Goal: Task Accomplishment & Management: Manage account settings

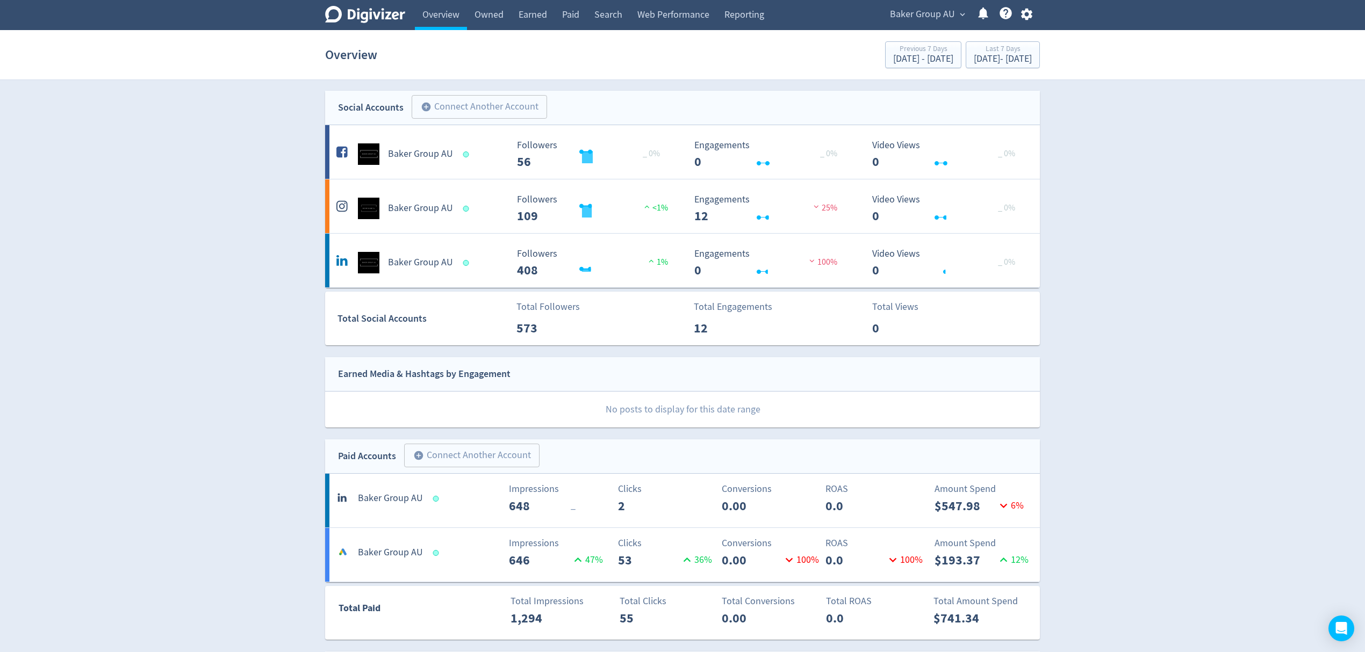
click at [938, 16] on span "Baker Group AU" at bounding box center [922, 14] width 65 height 17
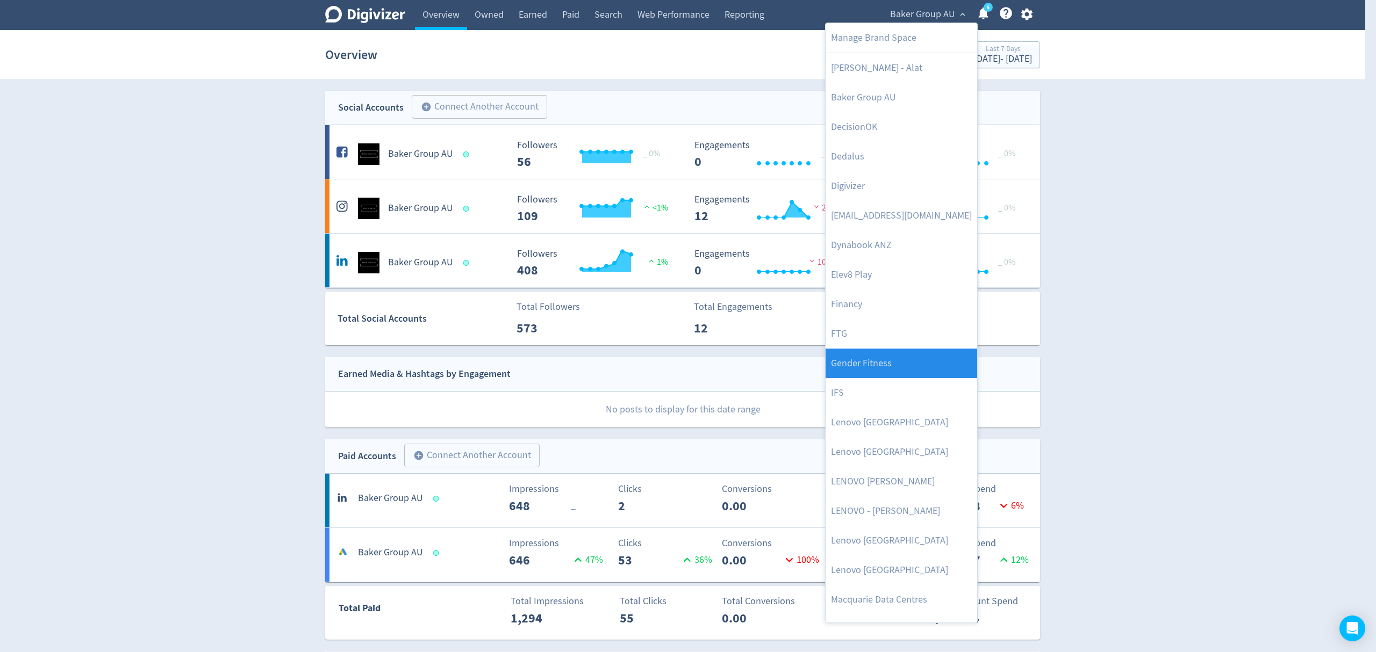
click at [908, 364] on link "Gender Fitness" at bounding box center [901, 364] width 152 height 30
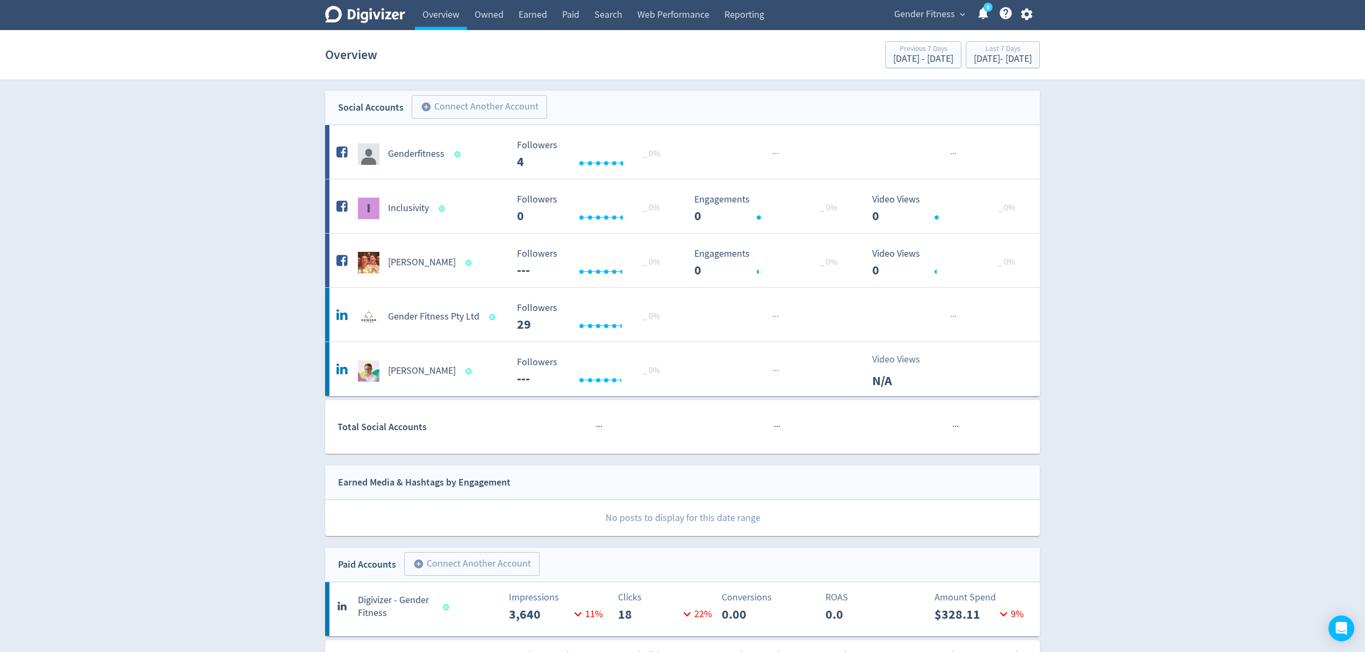
click at [931, 18] on span "Gender Fitness" at bounding box center [924, 14] width 61 height 17
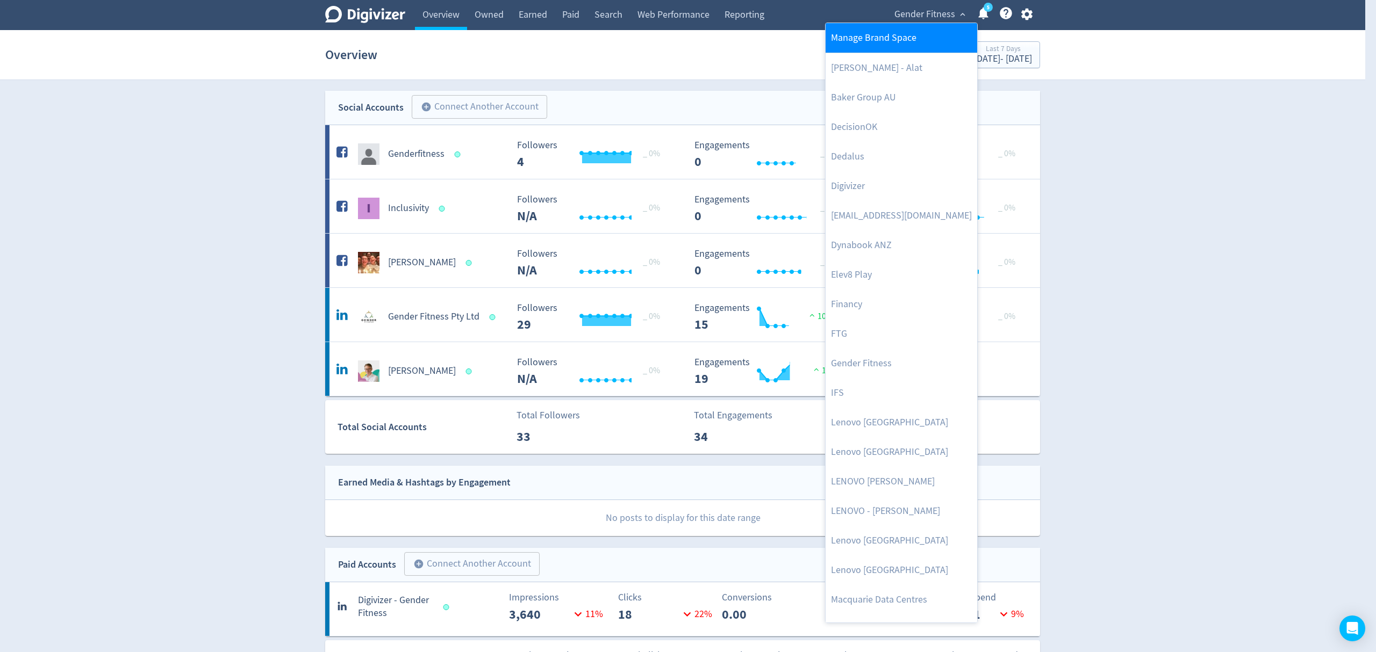
click at [925, 29] on link "Manage Brand Space" at bounding box center [901, 38] width 152 height 30
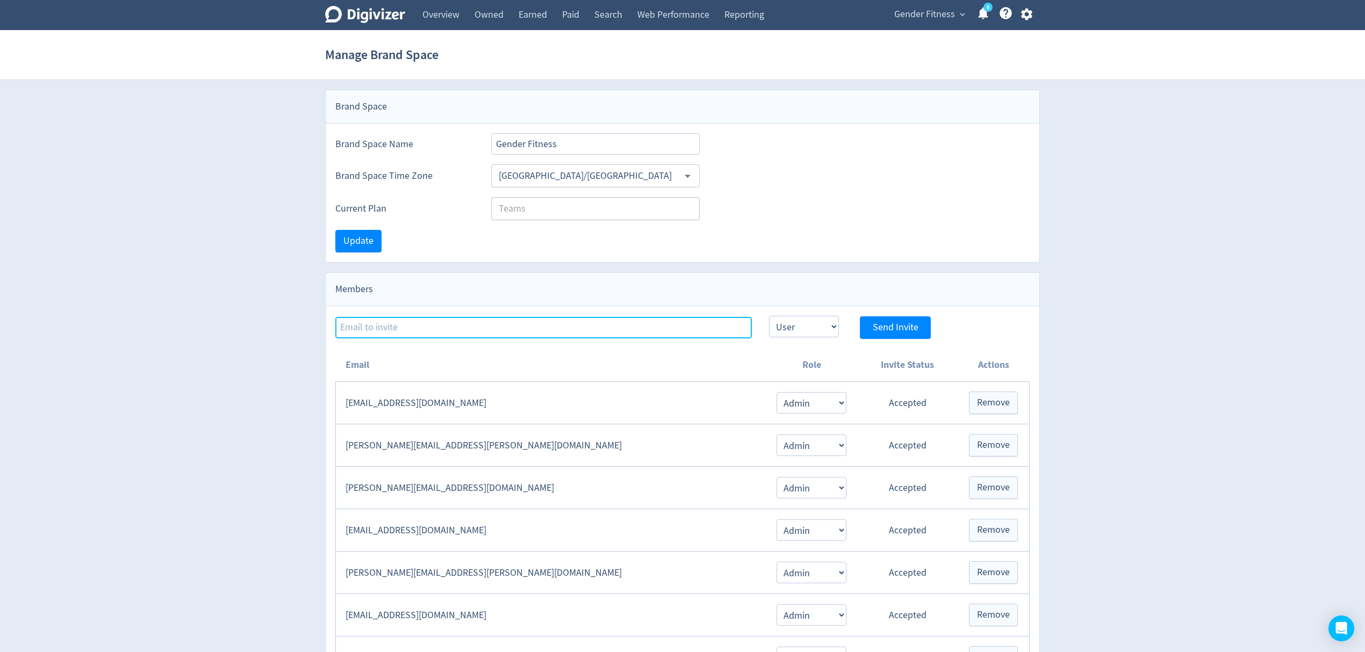
click at [372, 325] on input at bounding box center [543, 327] width 417 height 21
paste input "[EMAIL_ADDRESS][PERSON_NAME][DOMAIN_NAME]"
type input "[EMAIL_ADDRESS][PERSON_NAME][DOMAIN_NAME]"
drag, startPoint x: 794, startPoint y: 332, endPoint x: 800, endPoint y: 338, distance: 7.6
click at [794, 332] on select "Admin User" at bounding box center [804, 326] width 70 height 21
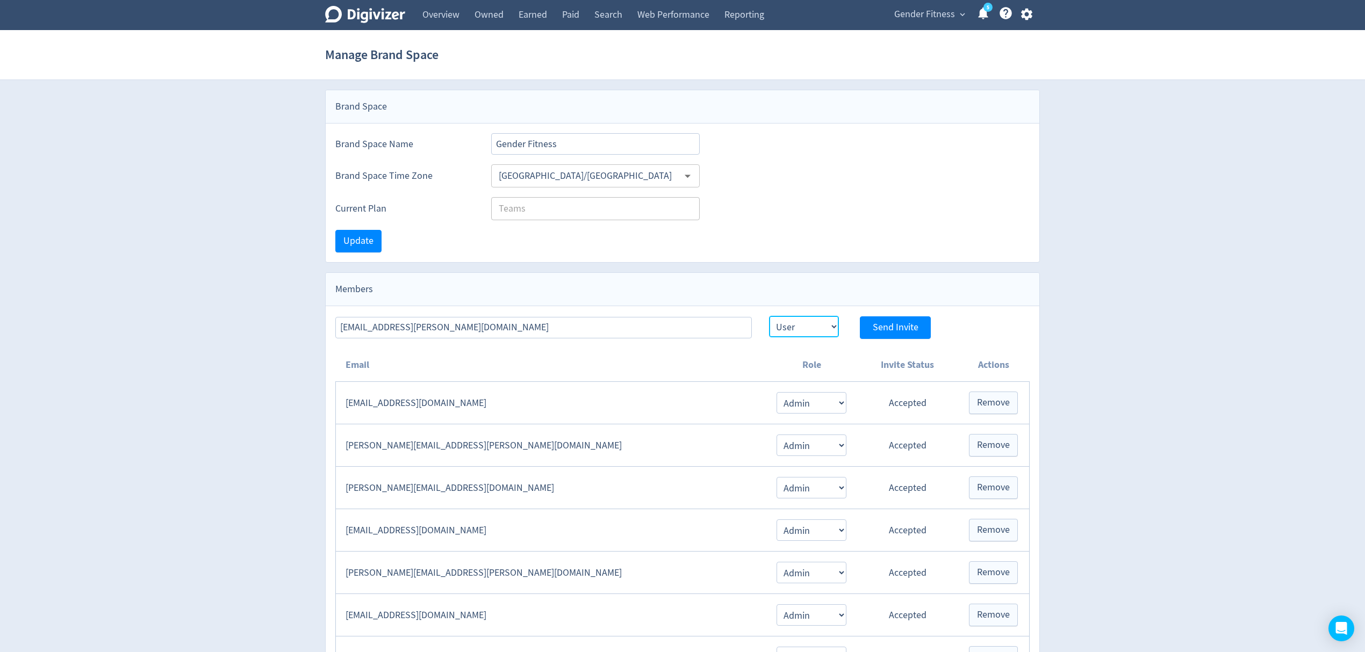
click at [769, 318] on select "Admin User" at bounding box center [804, 326] width 70 height 21
click at [792, 334] on select "Admin User" at bounding box center [804, 326] width 70 height 21
select select "ADMIN"
click at [769, 318] on select "Admin User" at bounding box center [804, 326] width 70 height 21
click at [878, 328] on span "Send Invite" at bounding box center [896, 328] width 46 height 10
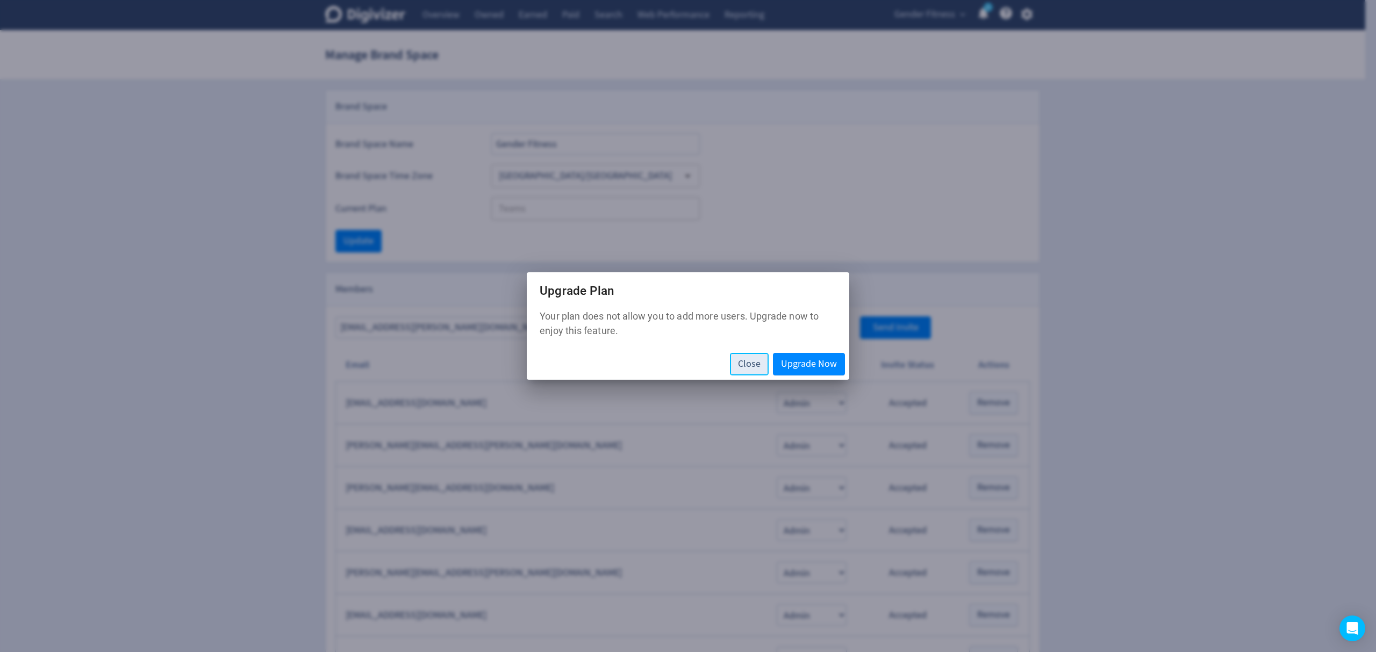
click at [744, 364] on span "Close" at bounding box center [749, 365] width 23 height 10
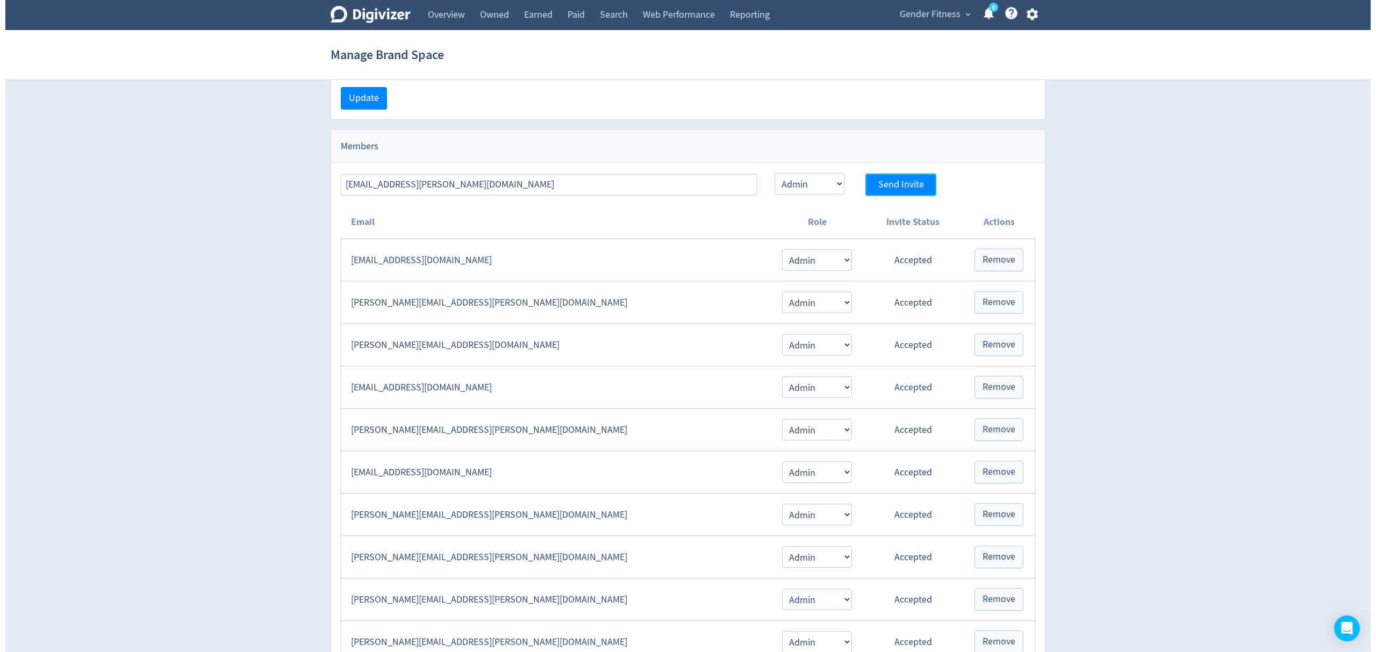
scroll to position [215, 0]
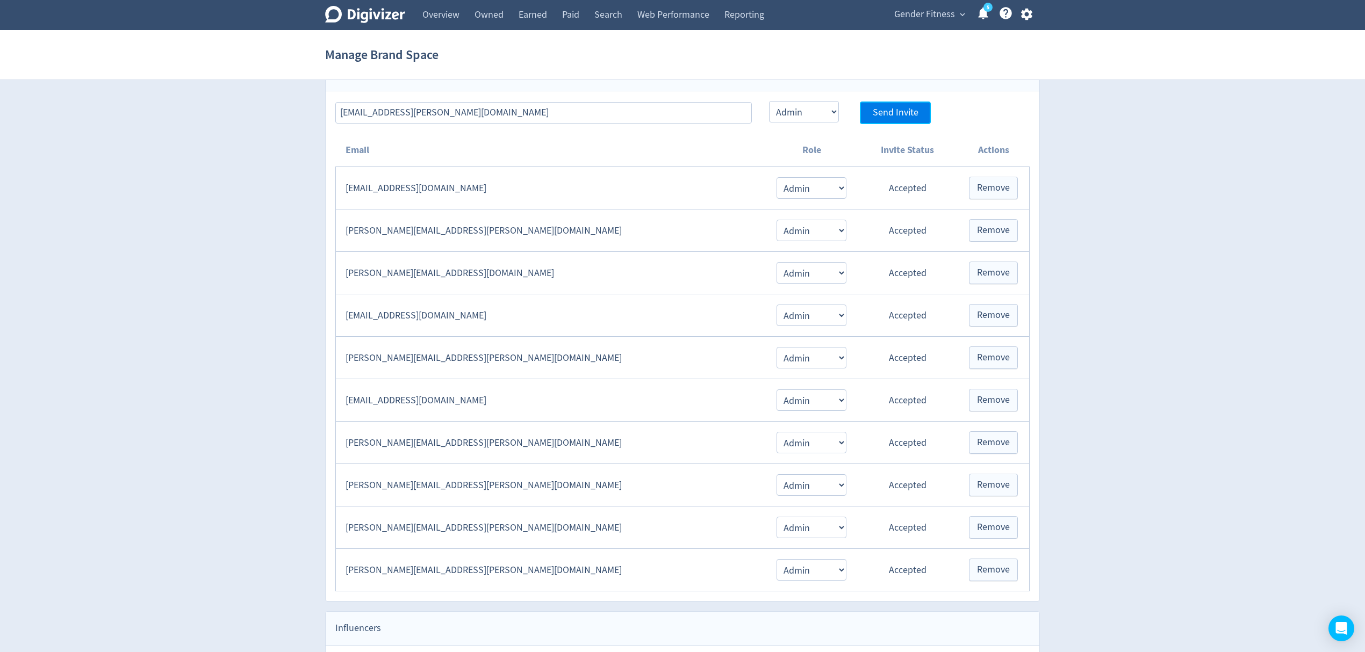
click at [910, 115] on span "Send Invite" at bounding box center [896, 113] width 46 height 10
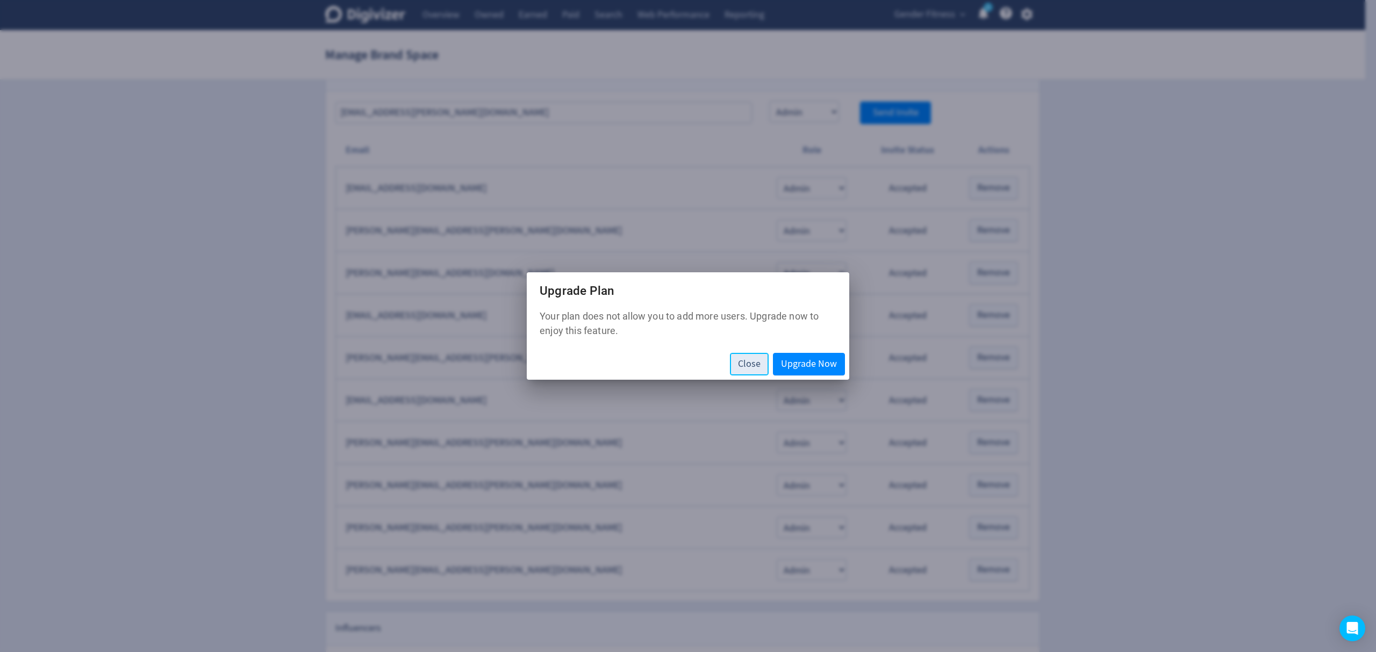
click at [751, 375] on button "Close" at bounding box center [749, 364] width 39 height 23
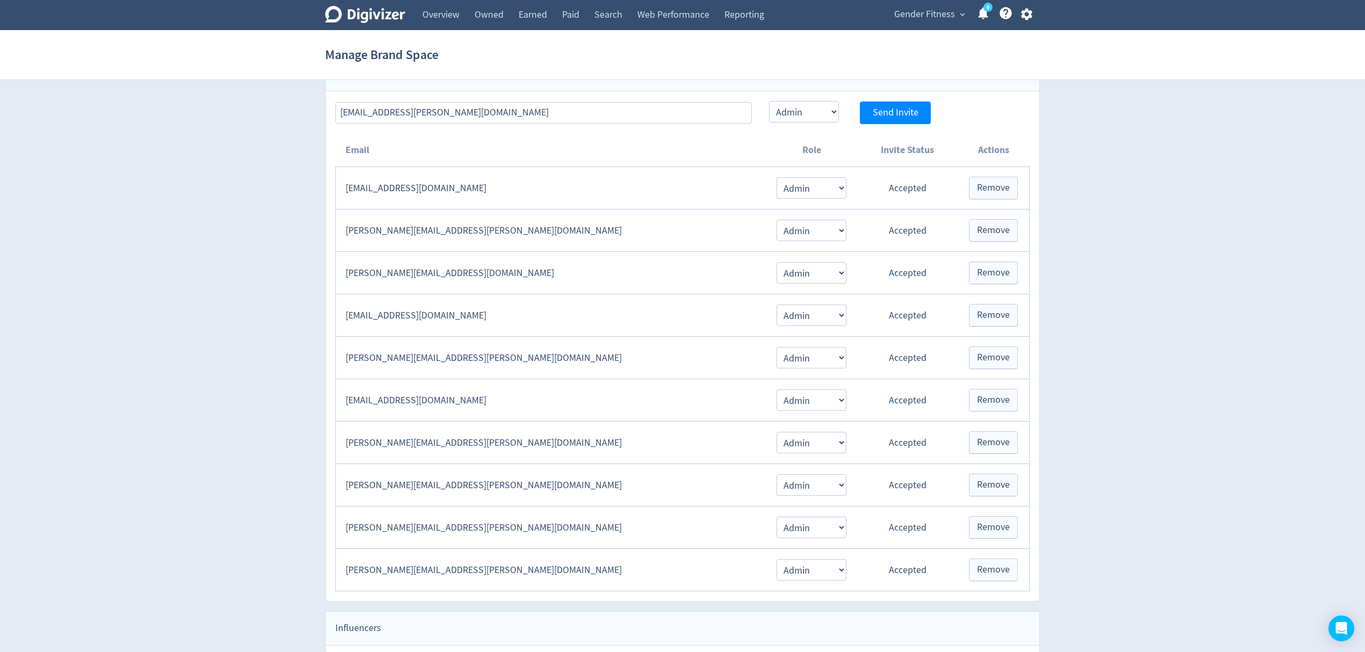
click at [924, 11] on span "Gender Fitness" at bounding box center [924, 14] width 61 height 17
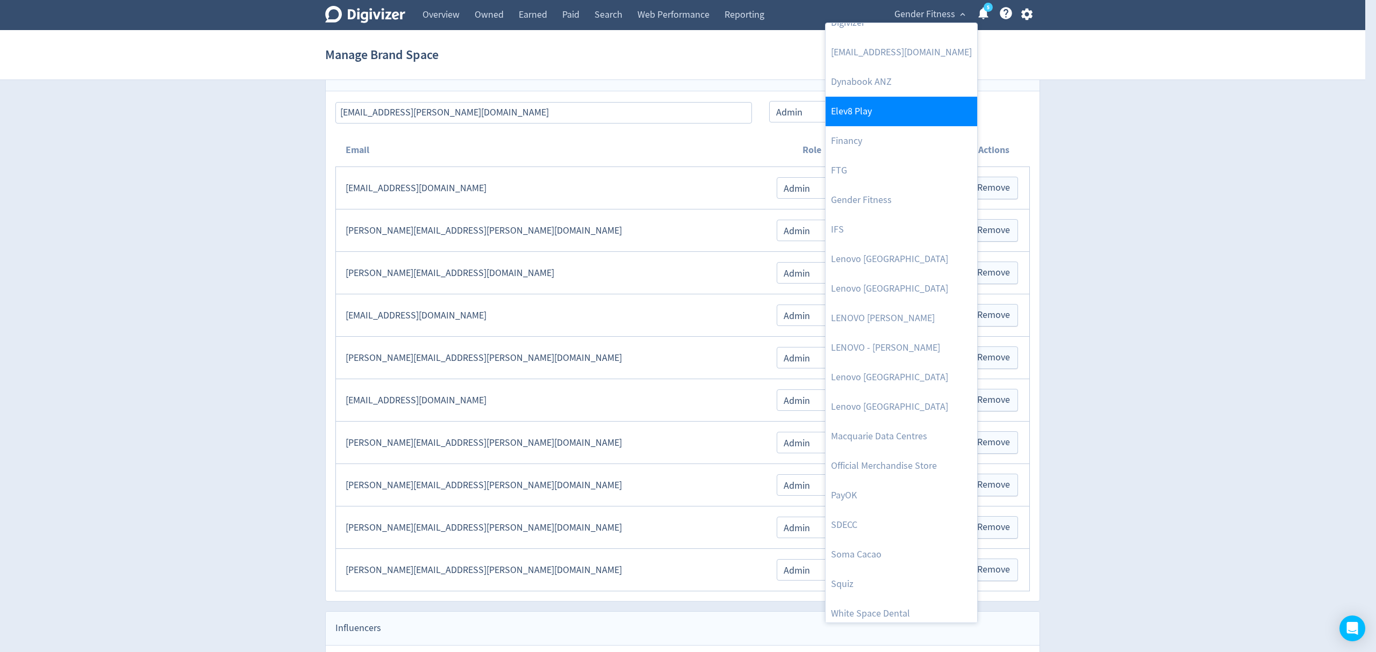
scroll to position [169, 0]
click at [1024, 20] on div at bounding box center [688, 326] width 1376 height 652
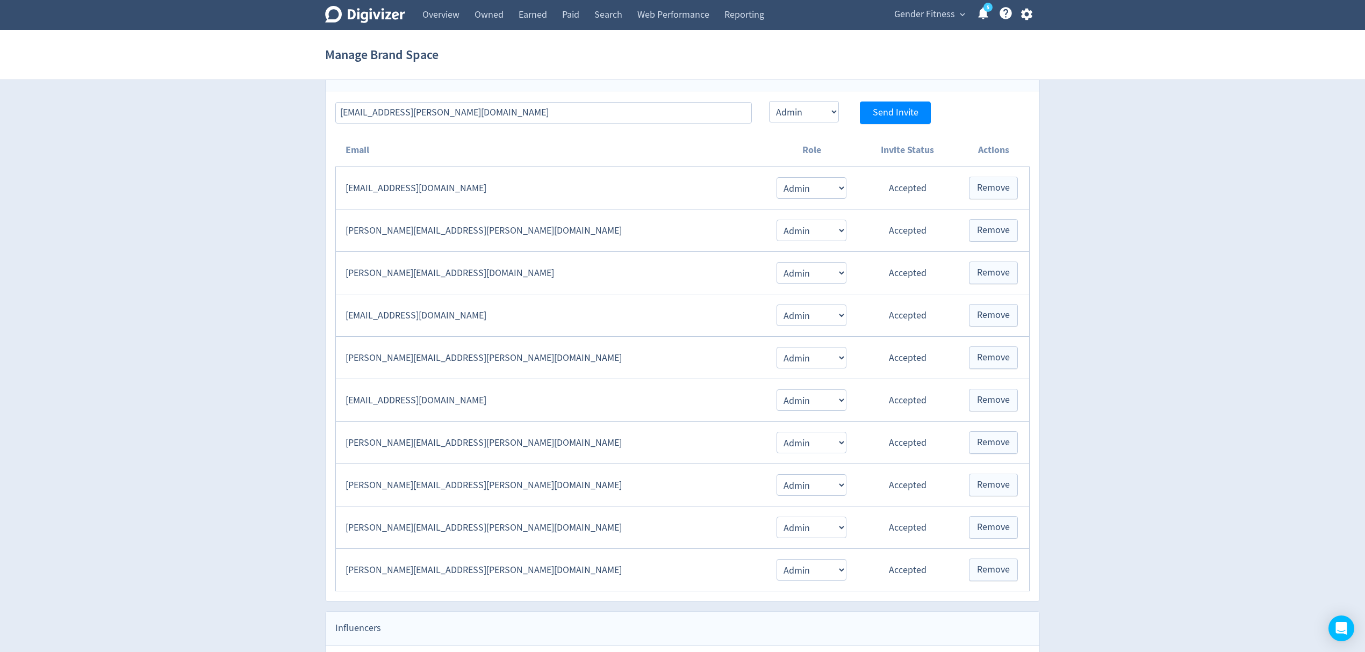
click at [1024, 20] on div "Manage Brand Space [PERSON_NAME] - Alat [PERSON_NAME] Group AU DecisionOK Dedal…" at bounding box center [682, 326] width 1365 height 652
click at [1025, 16] on icon "button" at bounding box center [1026, 14] width 15 height 15
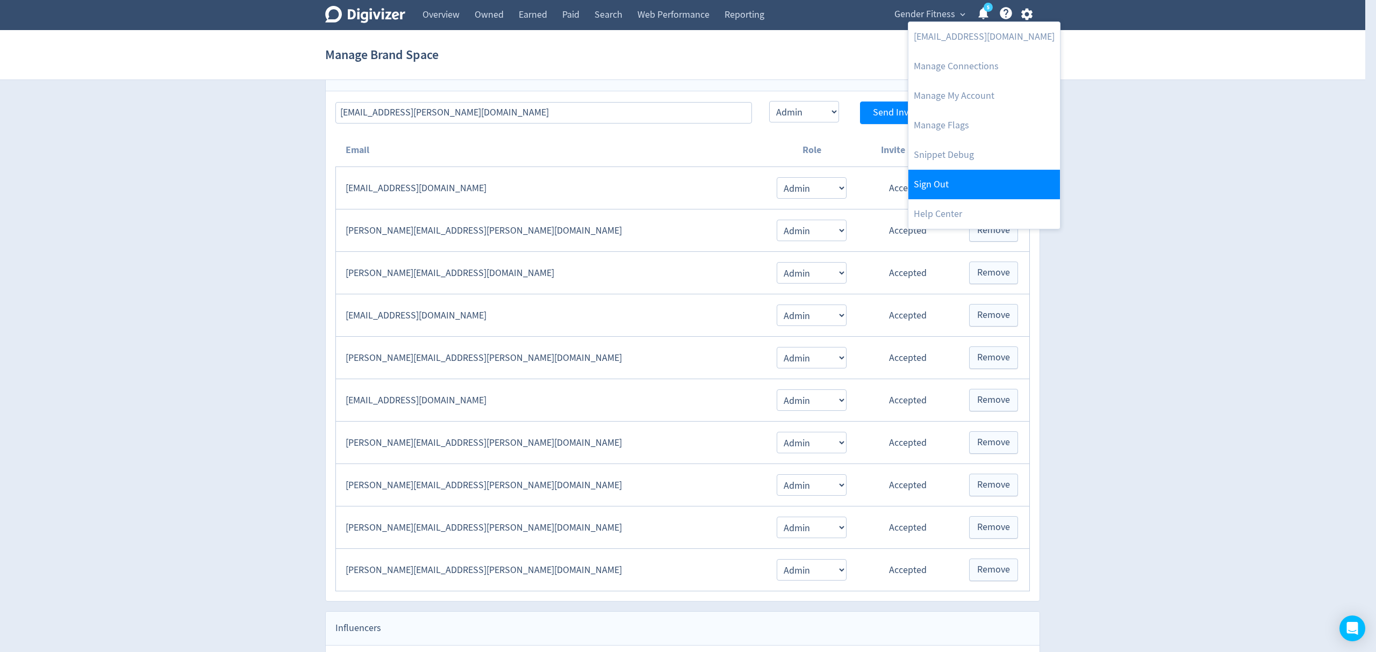
click at [949, 183] on link "Sign Out" at bounding box center [984, 185] width 152 height 30
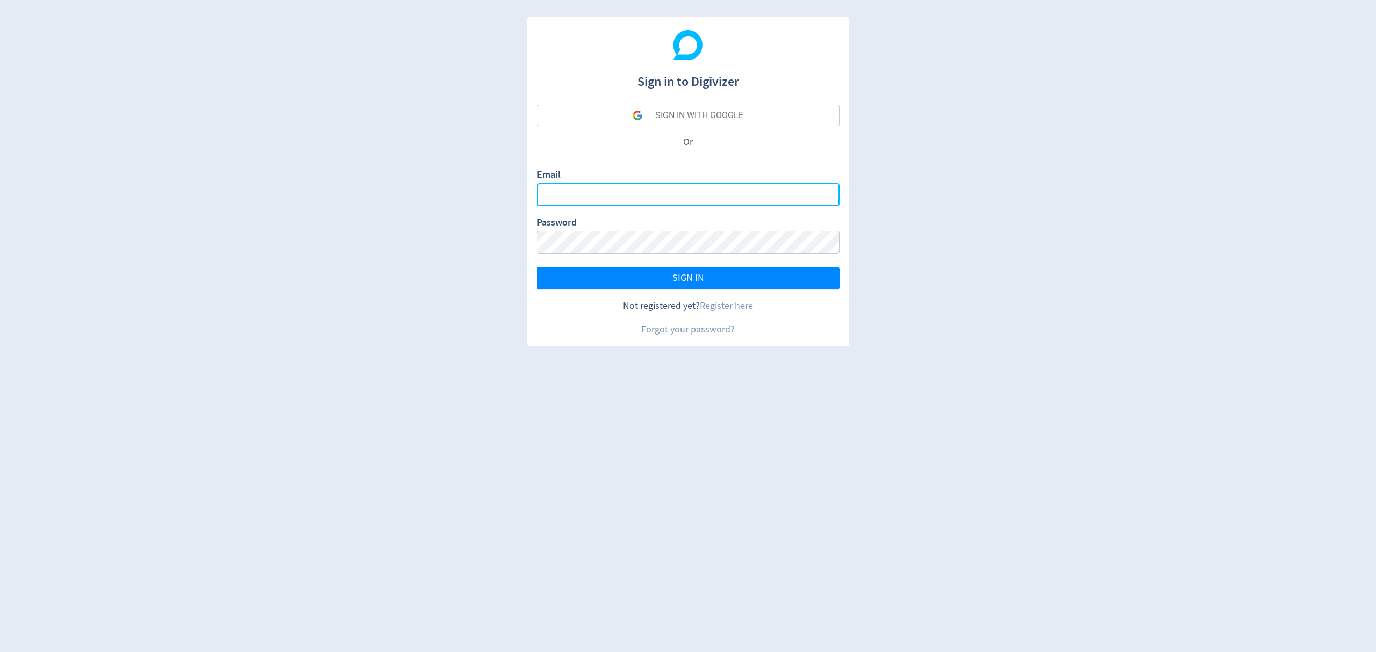
type input "[EMAIL_ADDRESS][PERSON_NAME][DOMAIN_NAME]"
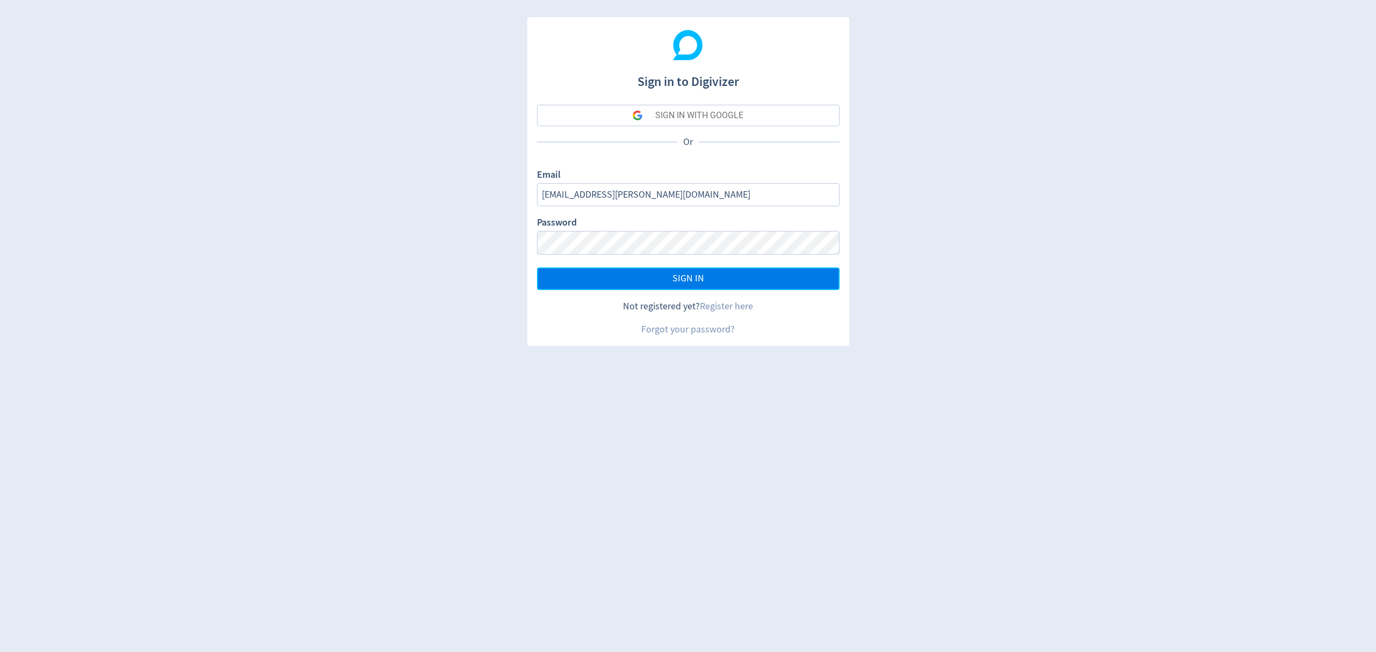
click at [697, 276] on span "SIGN IN" at bounding box center [688, 279] width 32 height 10
